Goal: Task Accomplishment & Management: Manage account settings

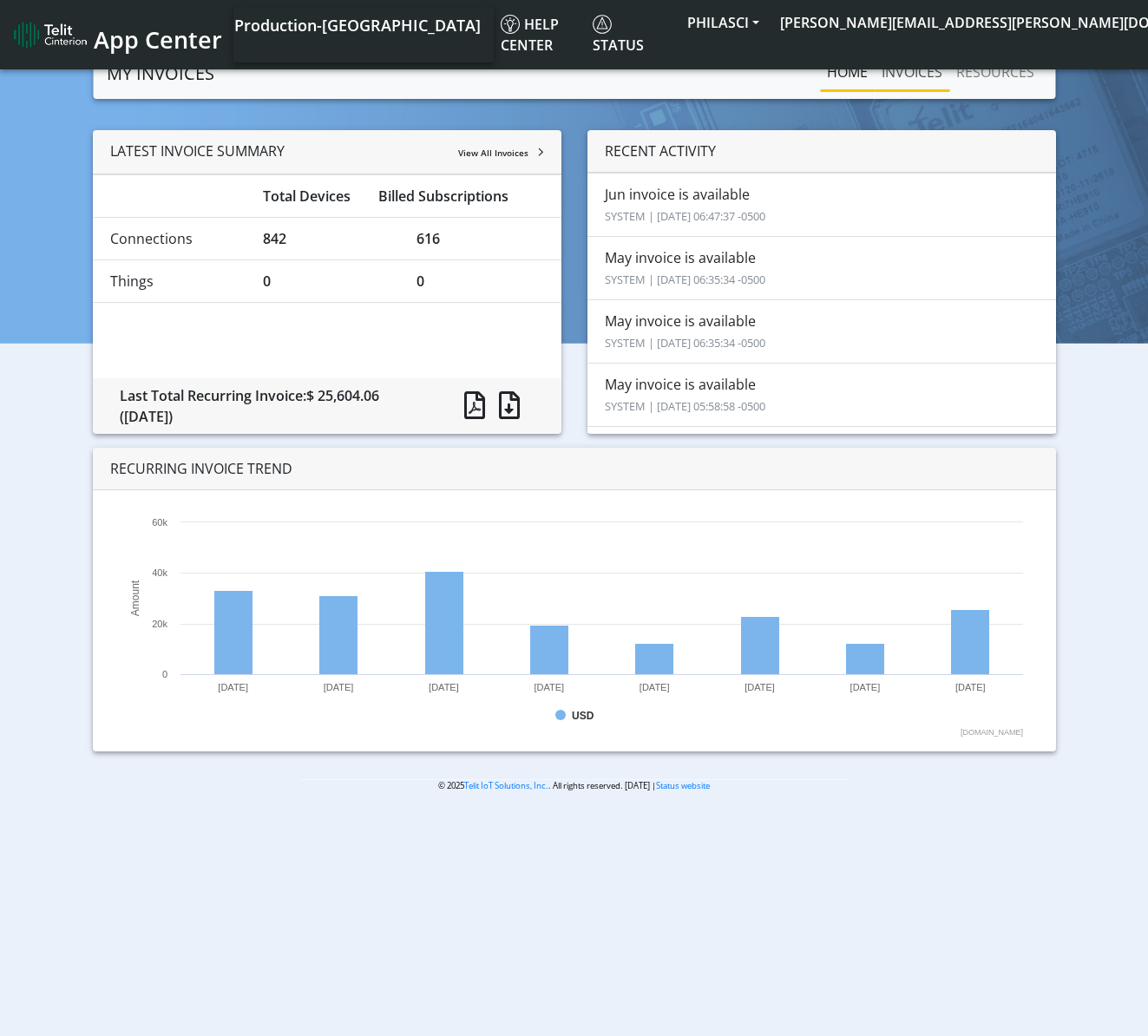
click at [916, 69] on link "INVOICES" at bounding box center [911, 71] width 74 height 35
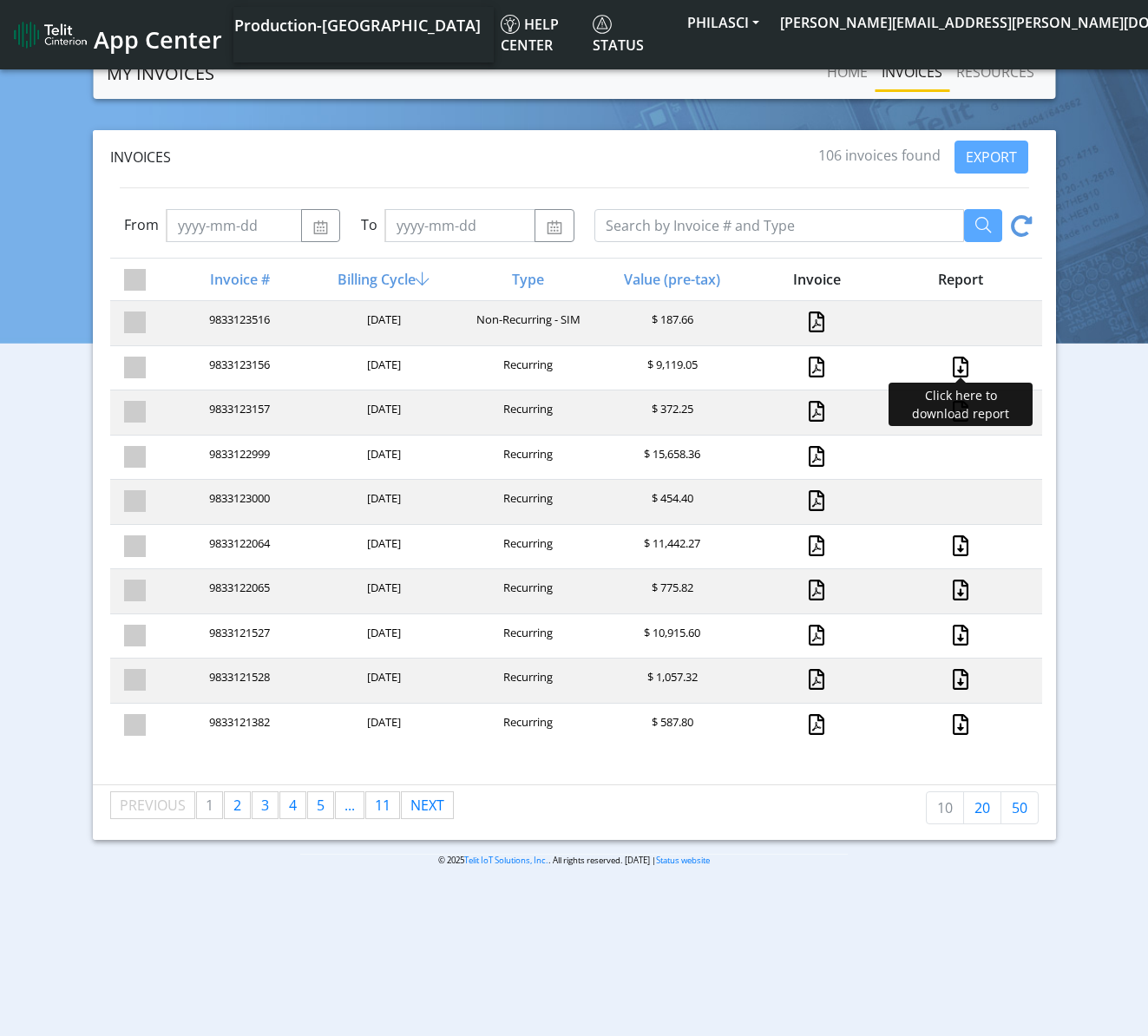
click at [961, 371] on link at bounding box center [960, 366] width 23 height 21
drag, startPoint x: 173, startPoint y: 950, endPoint x: 238, endPoint y: 861, distance: 110.2
click at [174, 948] on body "App Center Production-US Help center Status PHILASCI [PERSON_NAME][EMAIL_ADDRES…" at bounding box center [574, 544] width 1148 height 994
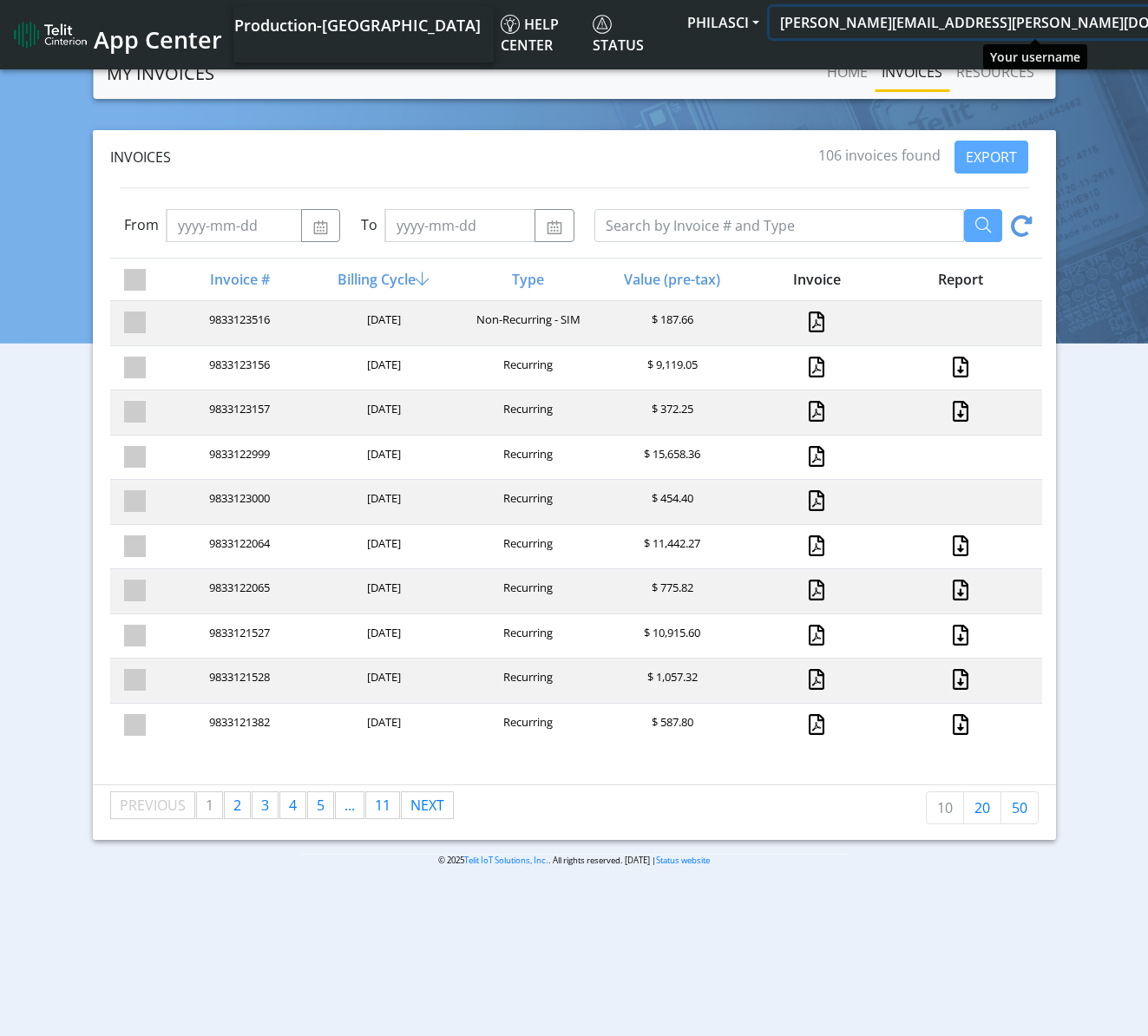
click at [1051, 26] on button "[PERSON_NAME][EMAIL_ADDRESS][PERSON_NAME][DOMAIN_NAME]" at bounding box center [1015, 23] width 491 height 32
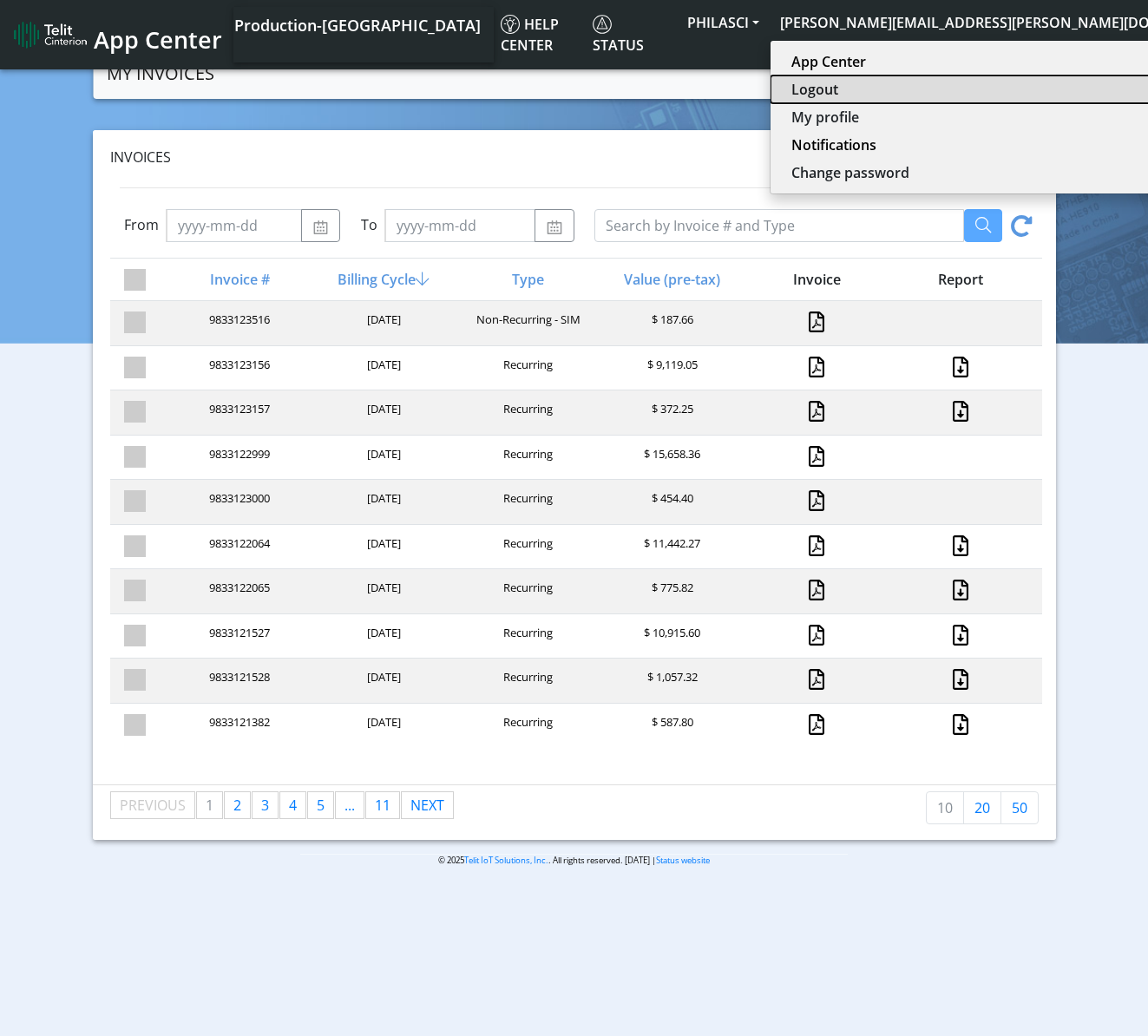
click at [984, 92] on button "Logout" at bounding box center [1011, 89] width 483 height 28
